Goal: Transaction & Acquisition: Purchase product/service

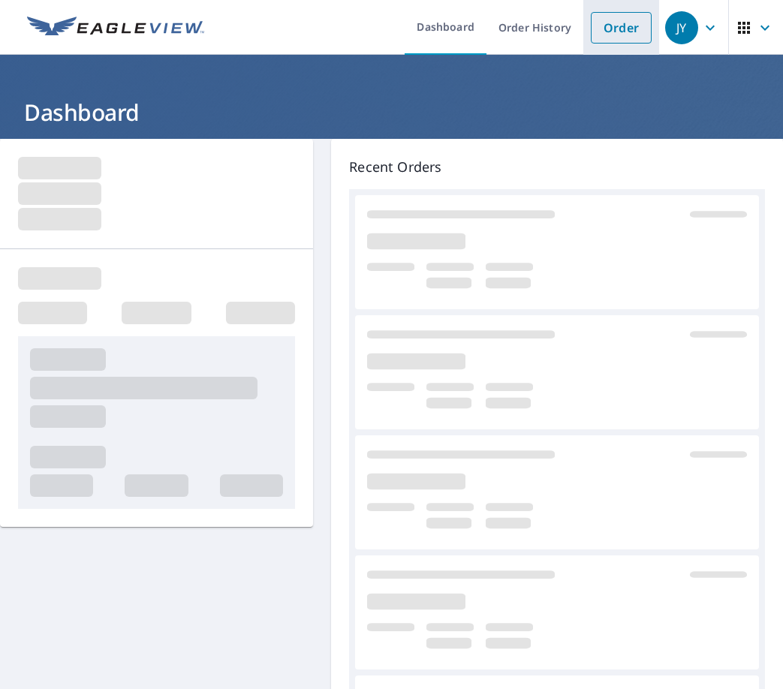
click at [604, 23] on link "Order" at bounding box center [621, 28] width 61 height 32
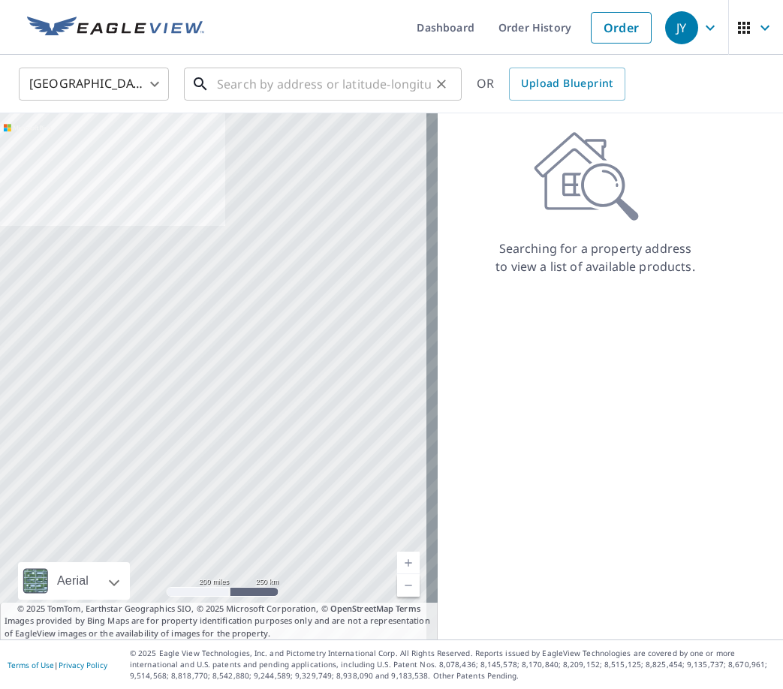
click at [252, 87] on input "text" at bounding box center [324, 84] width 214 height 42
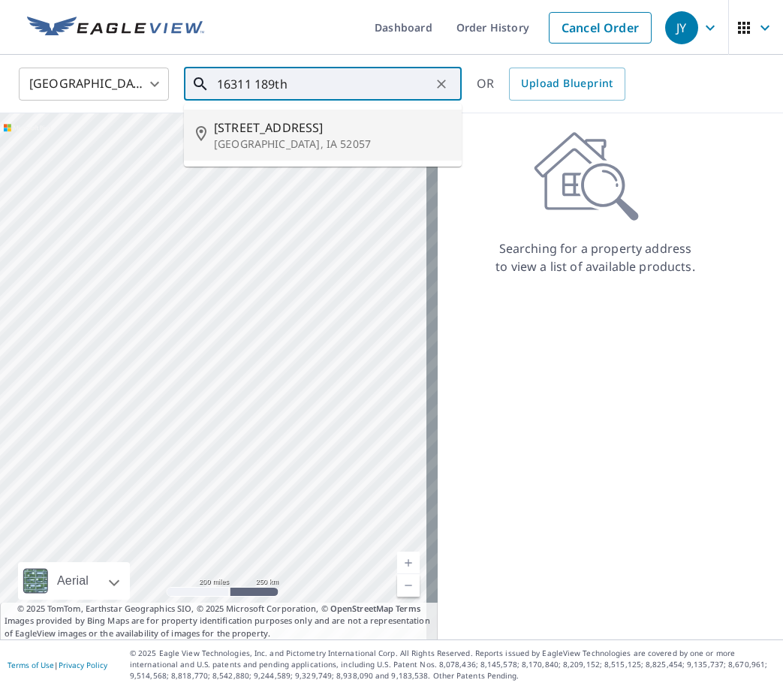
click at [247, 131] on span "[STREET_ADDRESS]" at bounding box center [332, 128] width 236 height 18
type input "[STREET_ADDRESS]"
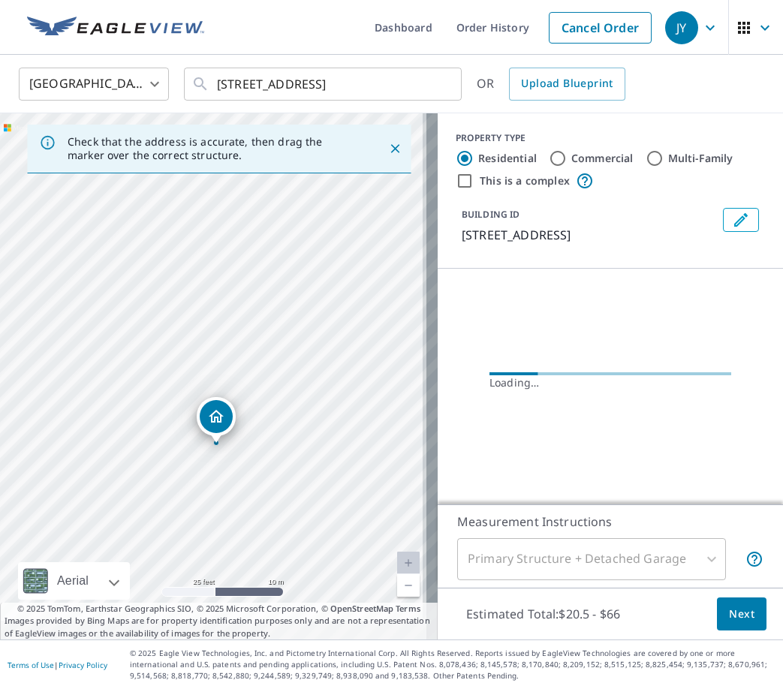
drag, startPoint x: 243, startPoint y: 441, endPoint x: 181, endPoint y: 206, distance: 242.3
click at [181, 209] on div "[STREET_ADDRESS]" at bounding box center [219, 376] width 438 height 526
drag, startPoint x: 274, startPoint y: 411, endPoint x: 263, endPoint y: 378, distance: 34.7
click at [263, 380] on div "[STREET_ADDRESS]" at bounding box center [219, 376] width 438 height 526
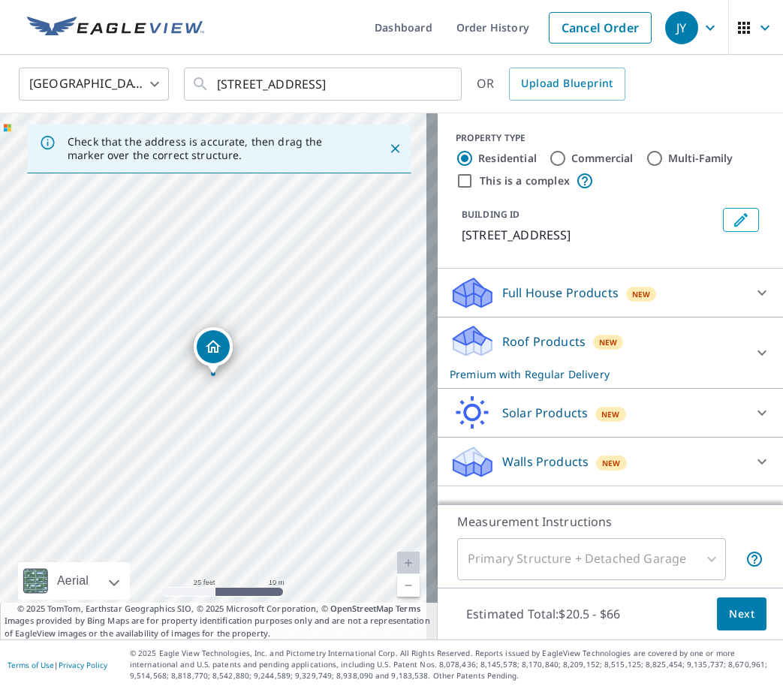
click at [605, 350] on div "New" at bounding box center [608, 342] width 31 height 18
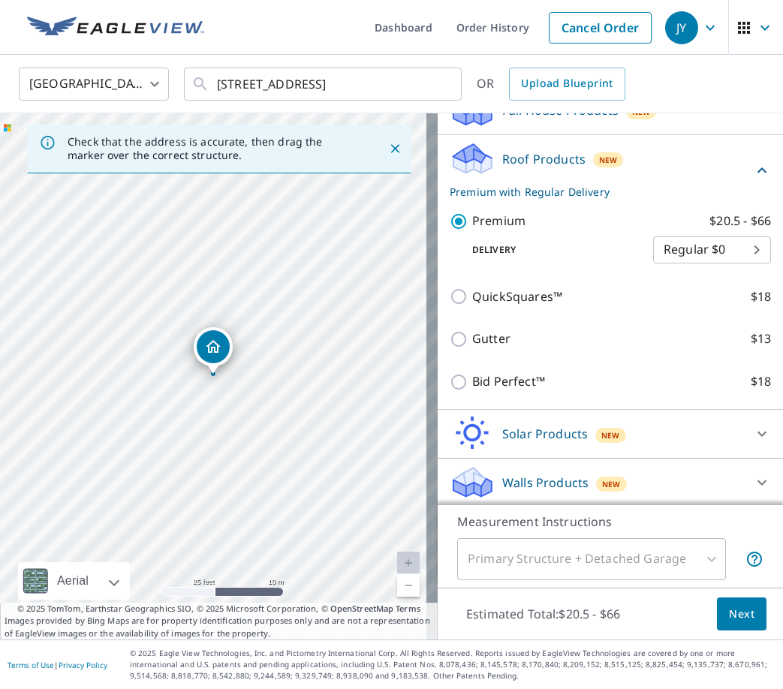
scroll to position [185, 0]
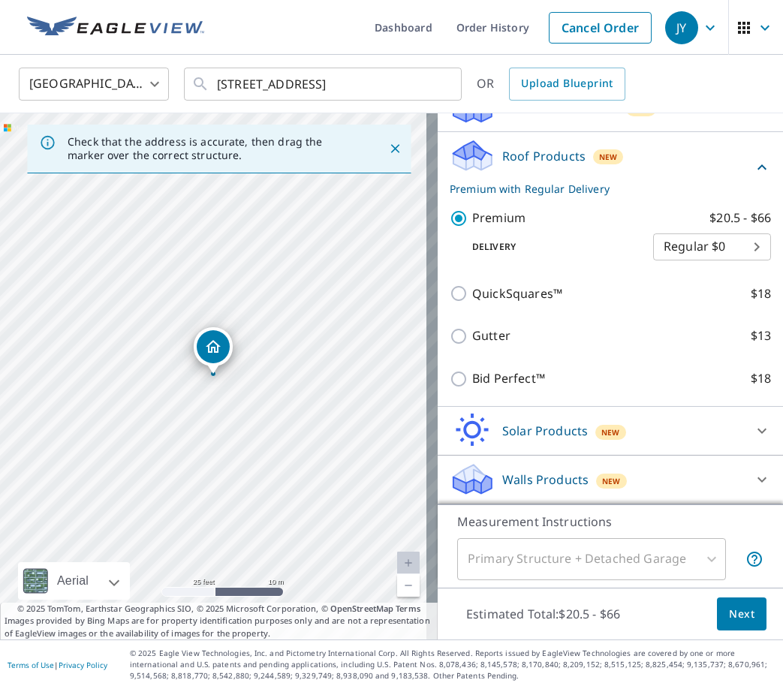
click at [562, 560] on div "Primary Structure + Detached Garage" at bounding box center [591, 559] width 269 height 42
click at [652, 552] on div "Primary Structure + Detached Garage" at bounding box center [591, 559] width 269 height 42
click at [743, 612] on button "Next" at bounding box center [742, 615] width 50 height 34
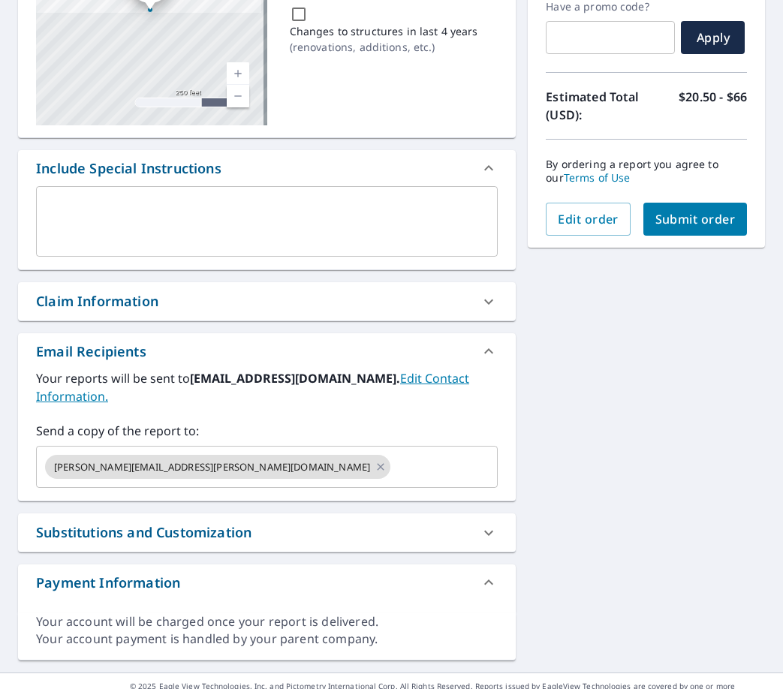
scroll to position [278, 0]
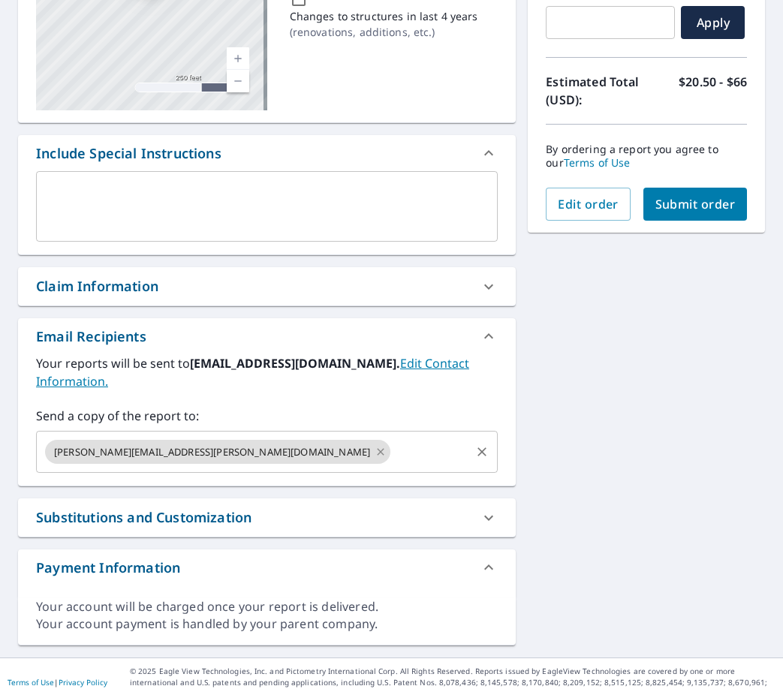
click at [375, 444] on icon at bounding box center [381, 452] width 12 height 17
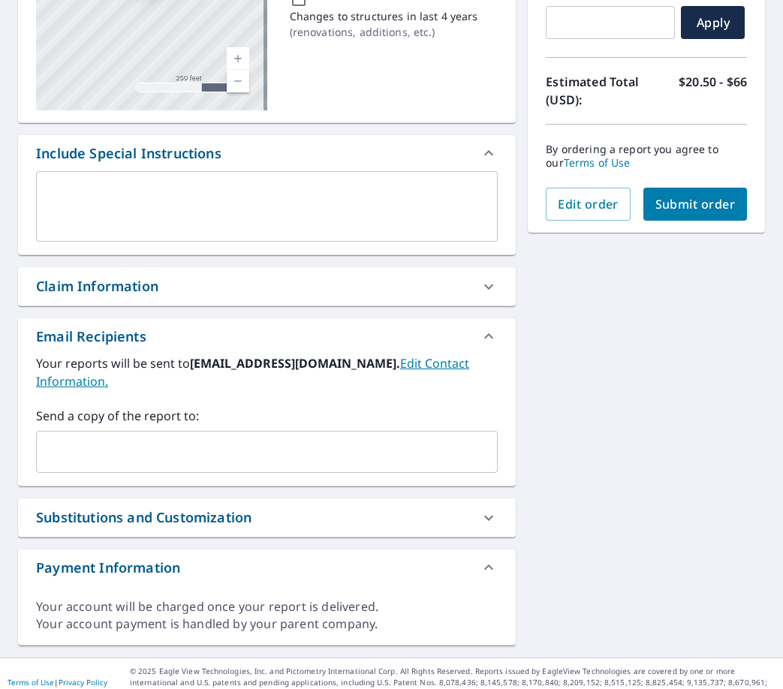
click at [215, 459] on div "Your reports will be sent to [EMAIL_ADDRESS][DOMAIN_NAME]. Edit Contact Informa…" at bounding box center [267, 419] width 498 height 131
click at [287, 438] on input "text" at bounding box center [256, 452] width 426 height 29
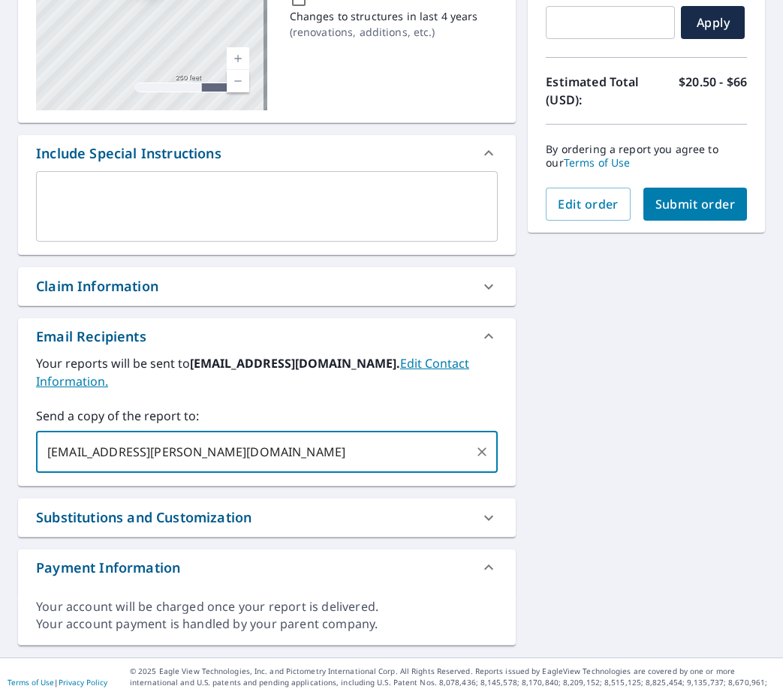
type input "[EMAIL_ADDRESS][PERSON_NAME][DOMAIN_NAME]"
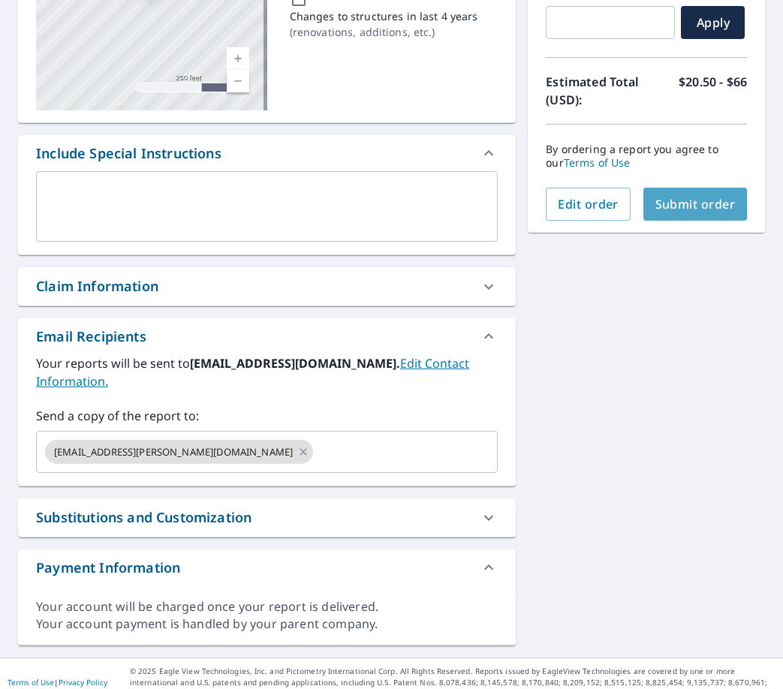
click at [655, 203] on span "Submit order" at bounding box center [695, 204] width 80 height 17
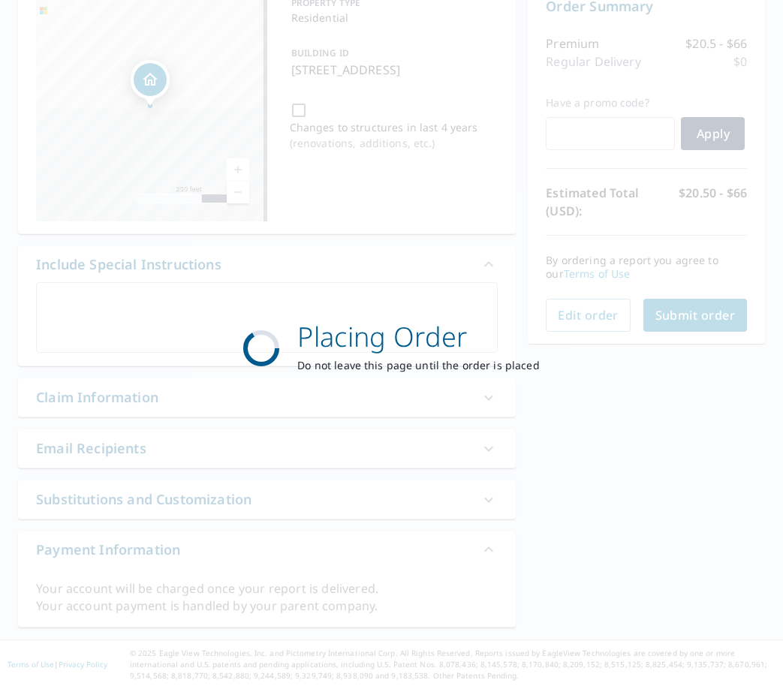
scroll to position [167, 0]
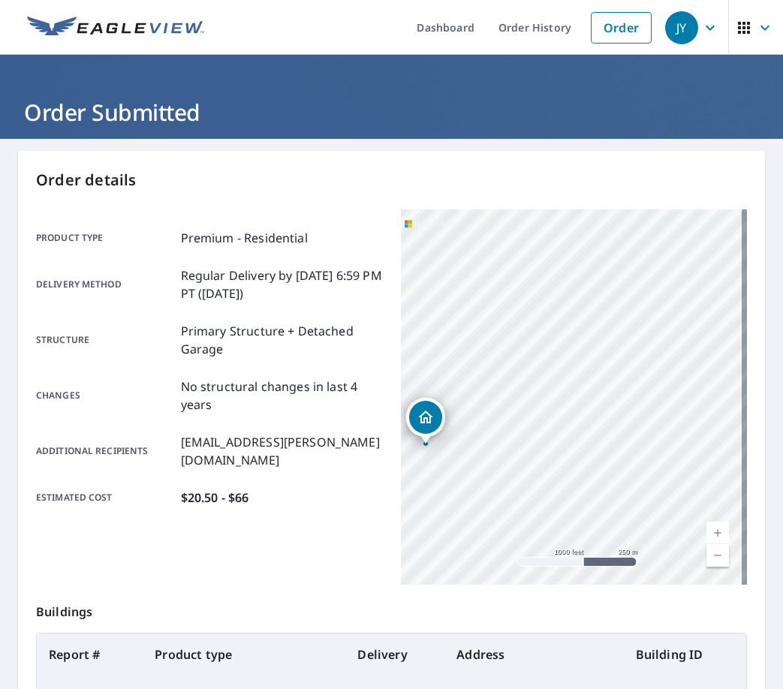
click at [522, 168] on div "Order details Product type Premium - Residential Delivery method Regular Delive…" at bounding box center [391, 492] width 747 height 682
